Goal: Information Seeking & Learning: Learn about a topic

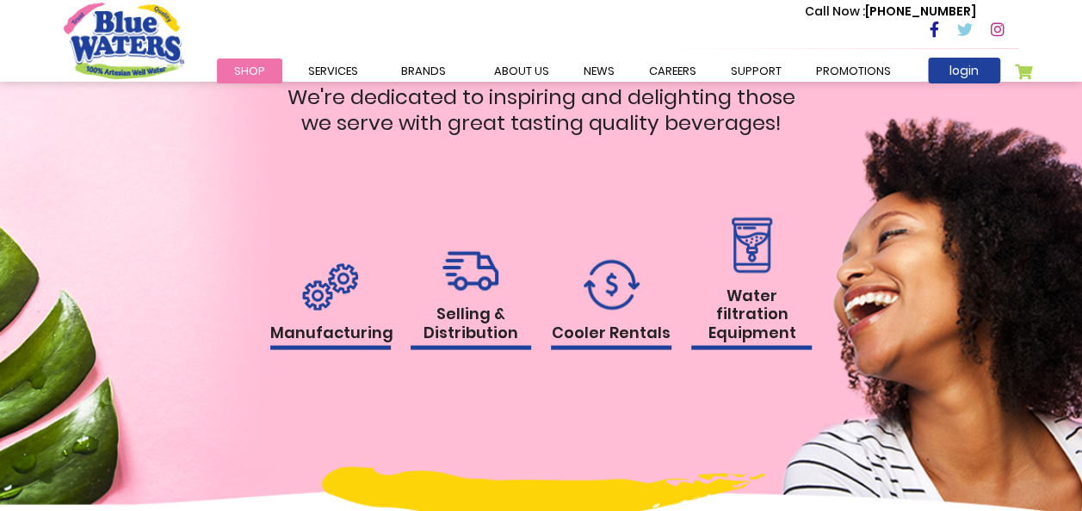
scroll to position [1635, 0]
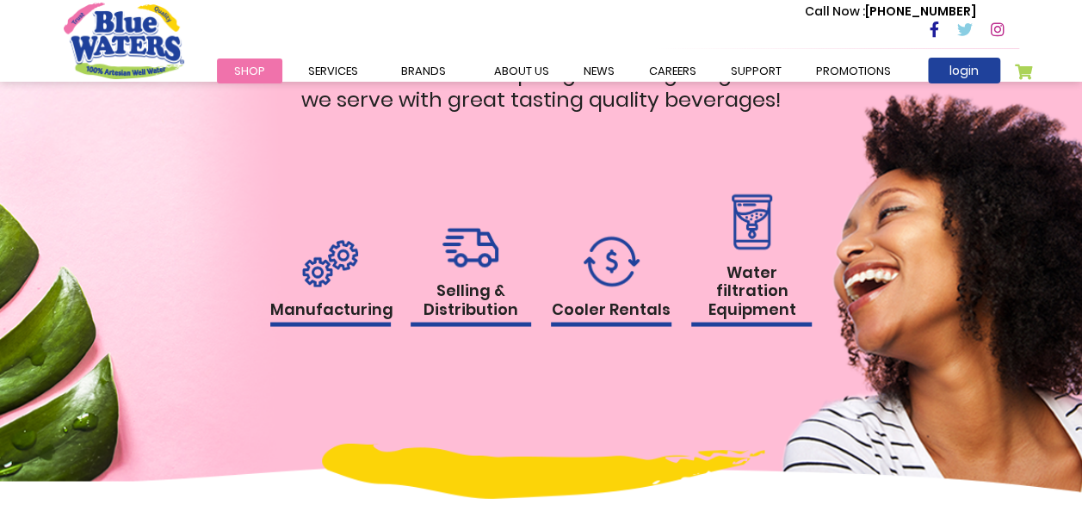
click at [493, 312] on h1 "Selling & Distribution" at bounding box center [471, 304] width 121 height 46
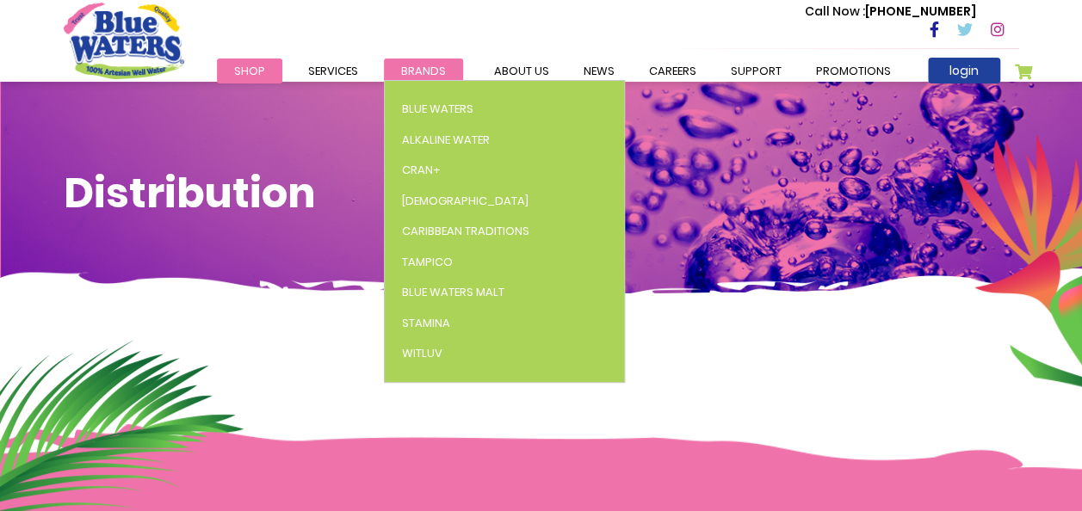
click at [426, 69] on span "Brands" at bounding box center [423, 71] width 45 height 16
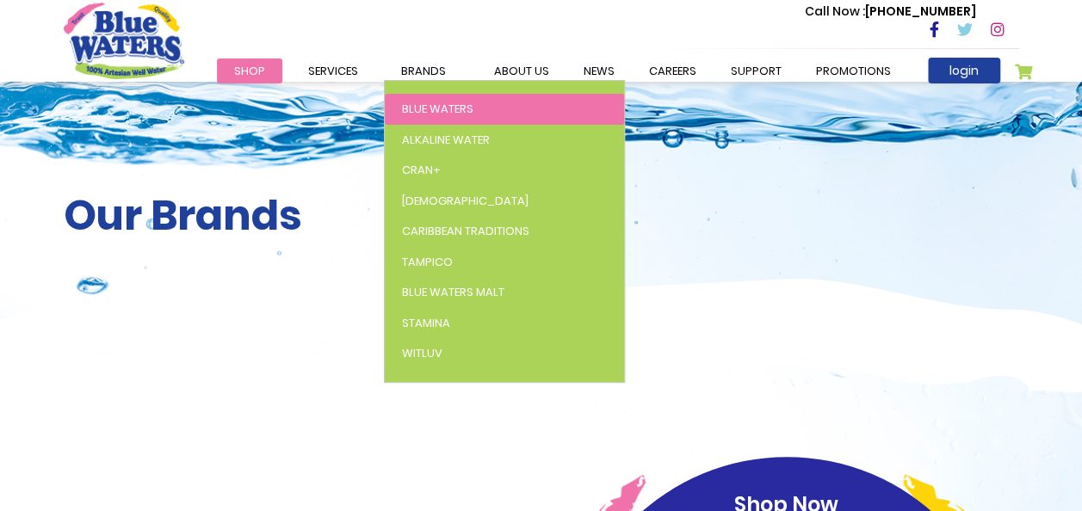
click at [424, 104] on span "Blue Waters" at bounding box center [437, 109] width 71 height 16
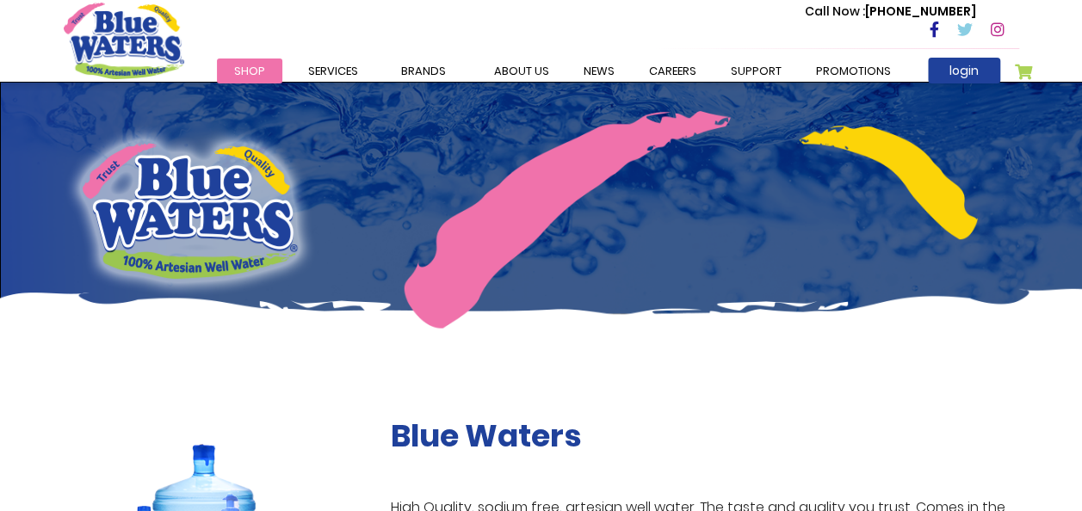
click at [0, 0] on span "Cran+" at bounding box center [0, 0] width 0 height 0
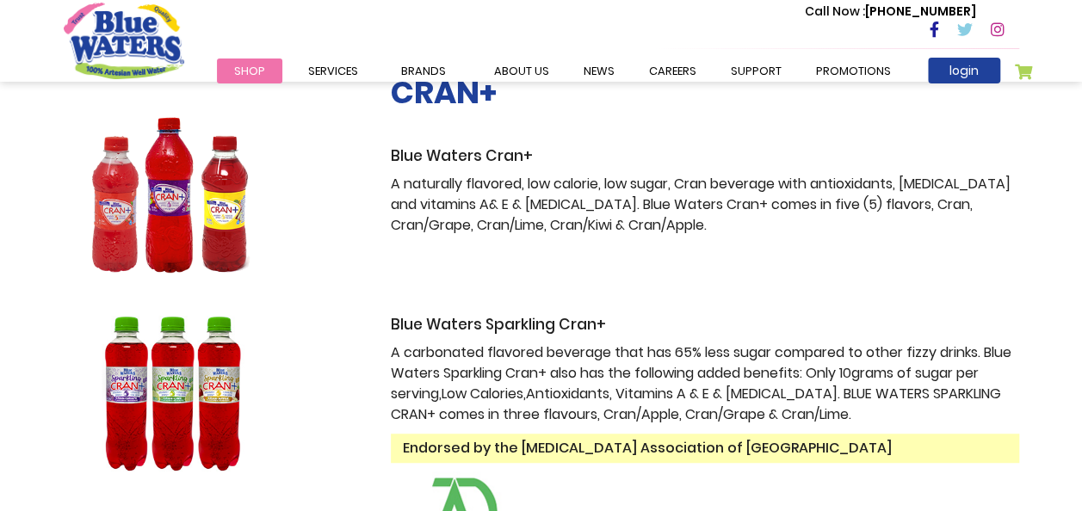
scroll to position [344, 0]
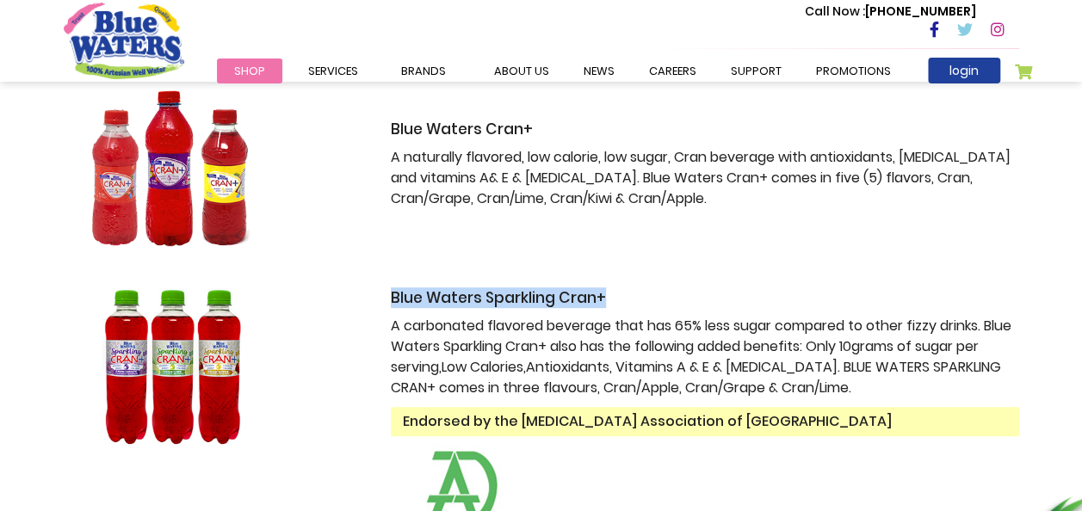
drag, startPoint x: 383, startPoint y: 297, endPoint x: 627, endPoint y: 306, distance: 243.7
click at [627, 306] on div "Blue Waters Sparkling Cran+ A carbonated flavored beverage that has 65% less su…" at bounding box center [705, 420] width 654 height 262
